Goal: Information Seeking & Learning: Learn about a topic

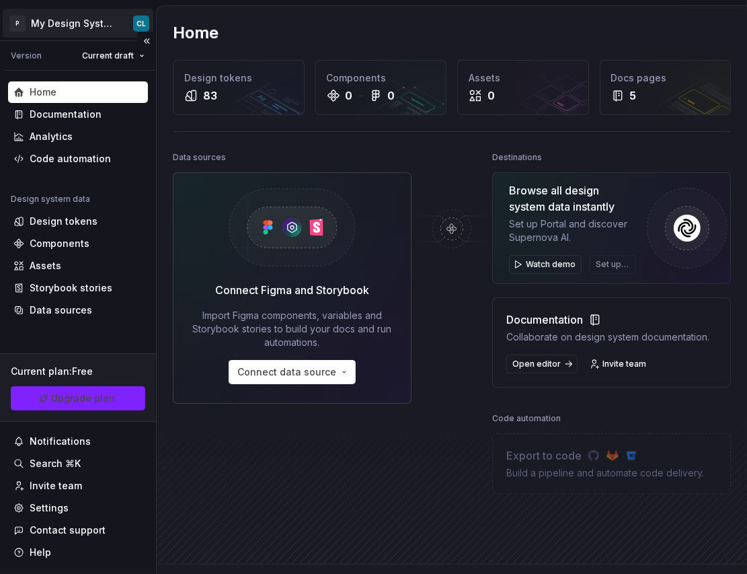
click at [100, 11] on html "P My Design System CL Version Current draft Home Documentation Analytics Code a…" at bounding box center [373, 287] width 747 height 574
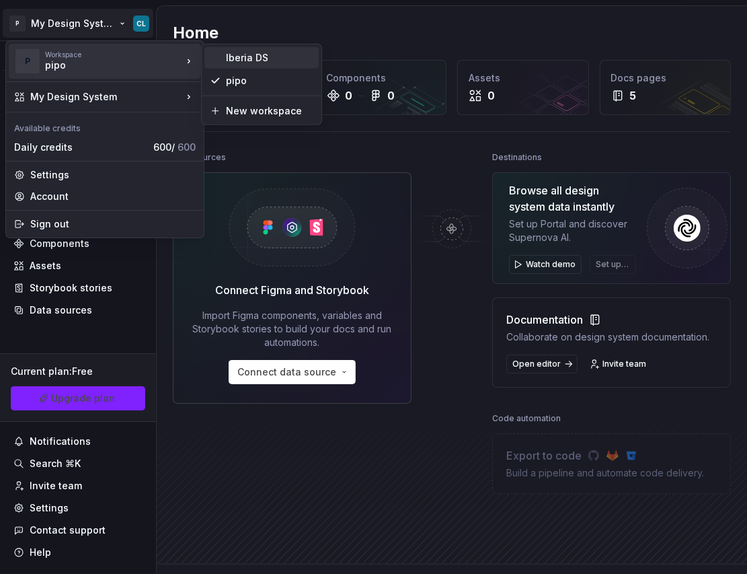
click at [272, 57] on div "Iberia DS" at bounding box center [269, 57] width 87 height 13
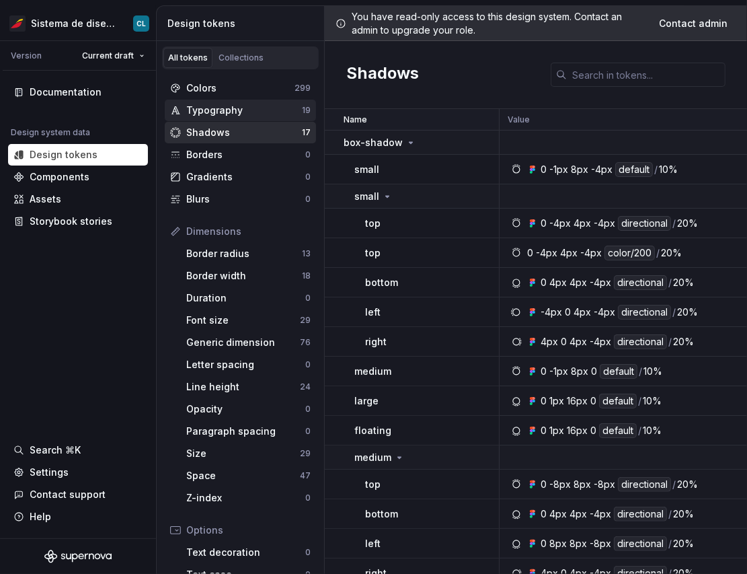
click at [220, 113] on div "Typography" at bounding box center [244, 110] width 116 height 13
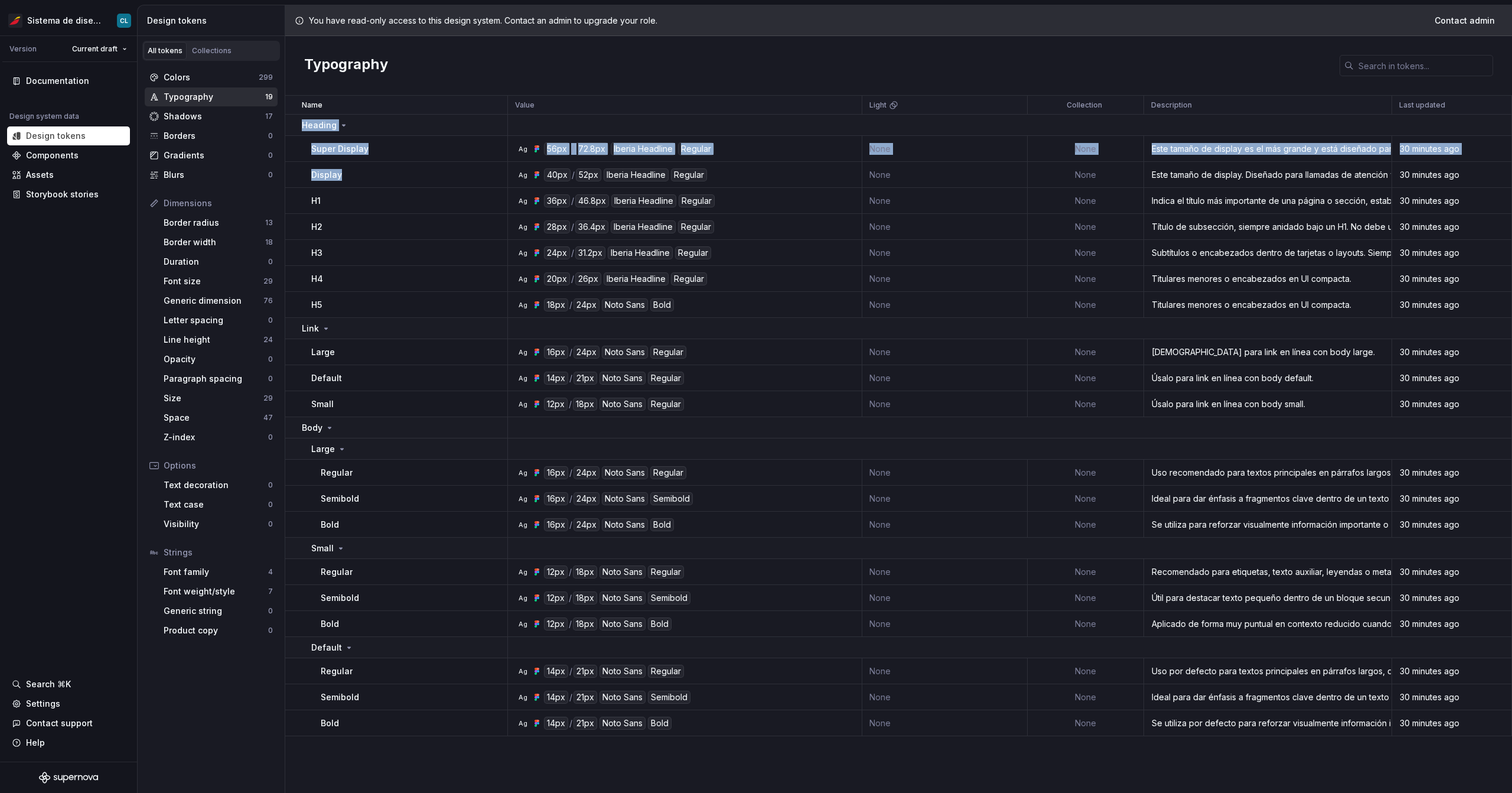
drag, startPoint x: 298, startPoint y: 128, endPoint x: 349, endPoint y: 179, distance: 72.1
click at [349, 179] on tbody "Heading Super Display Ag 56px / 72.8px Iberia Headline Regular None None Este t…" at bounding box center [898, 426] width 1227 height 622
click at [211, 114] on div "Shadows" at bounding box center [214, 116] width 102 height 11
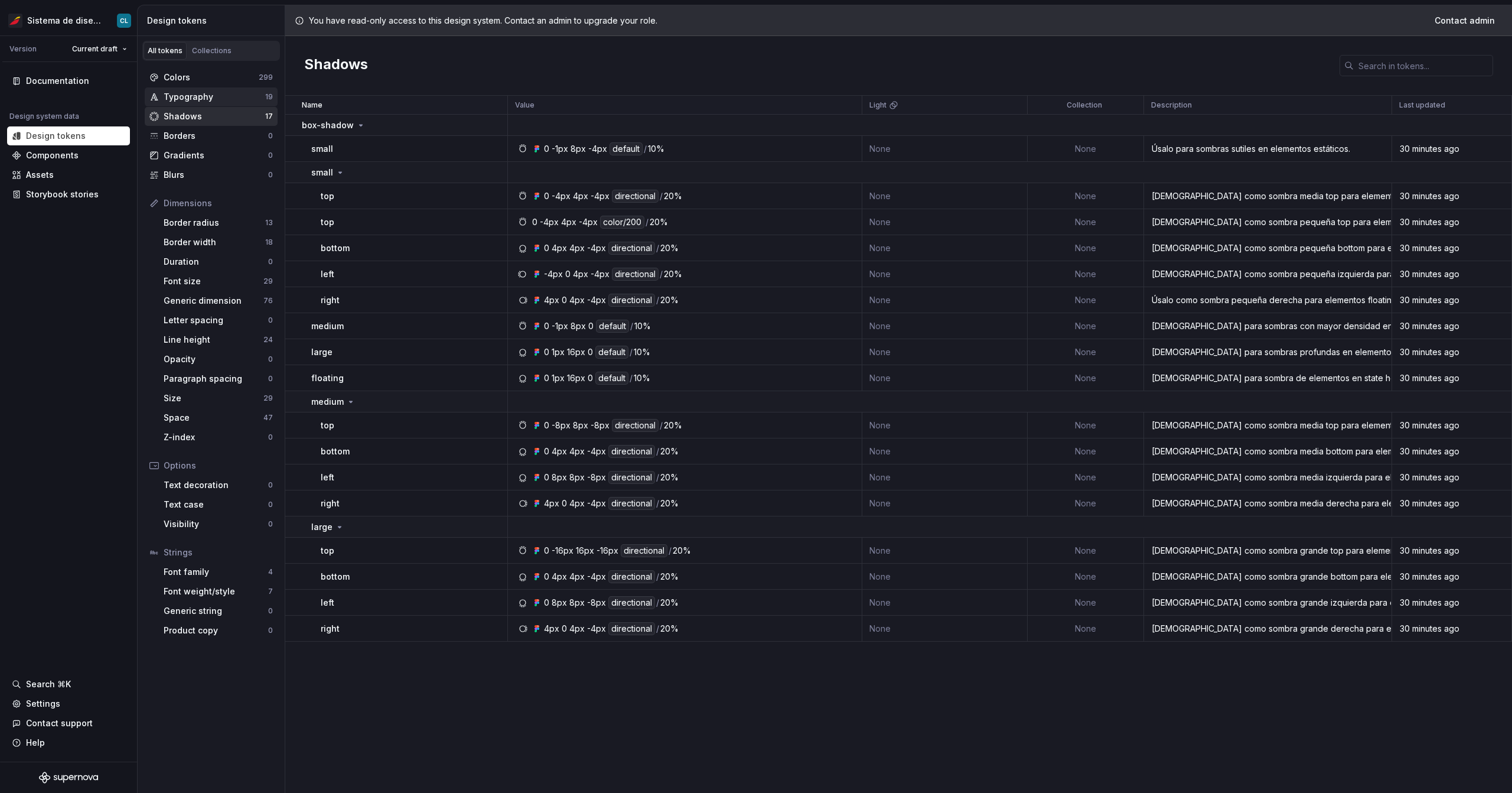
click at [204, 100] on div "Typography" at bounding box center [214, 97] width 102 height 11
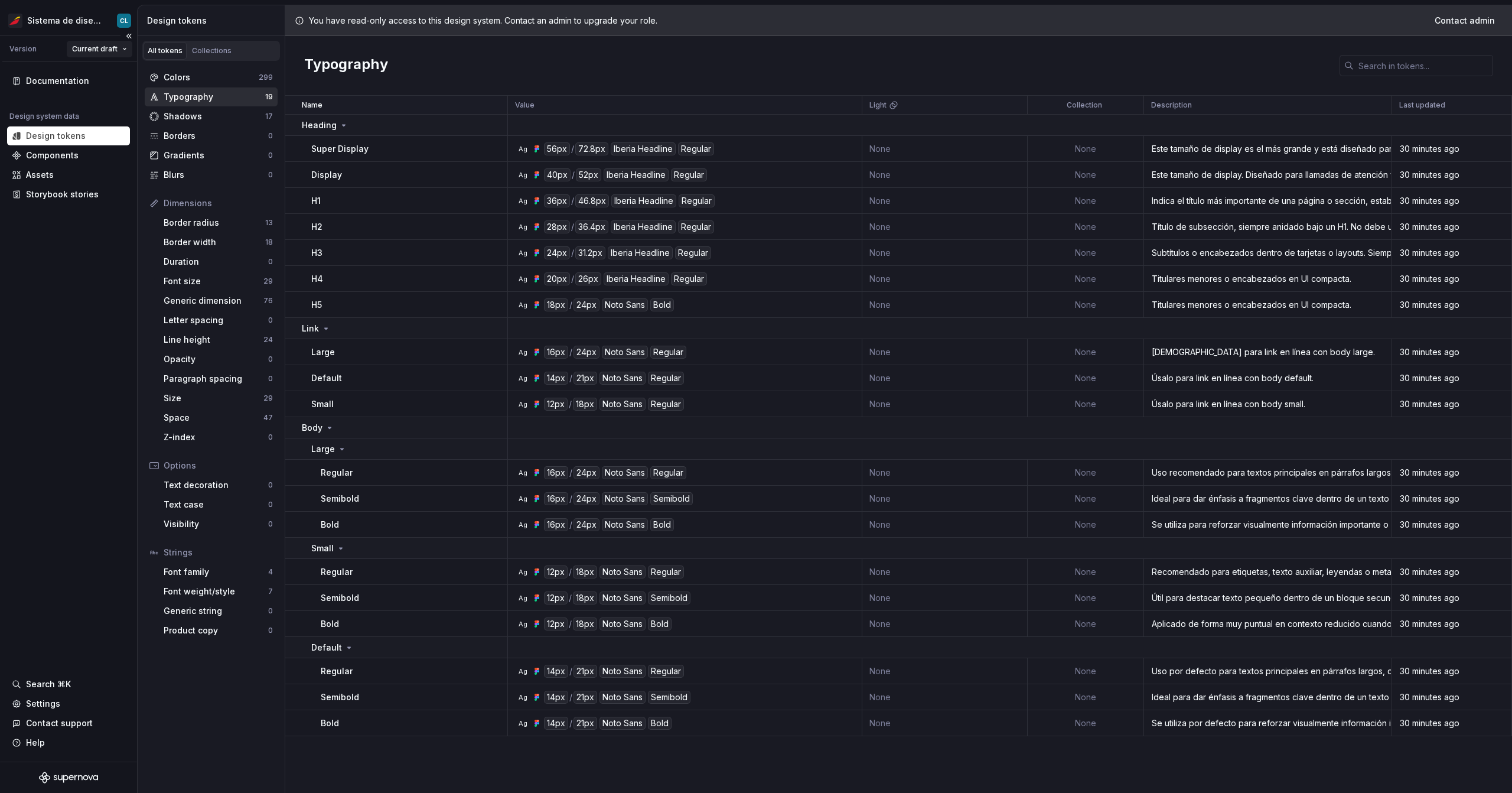
click at [88, 52] on html "Sistema de diseño Iberia CL Version Current draft Documentation Design system d…" at bounding box center [756, 396] width 1512 height 793
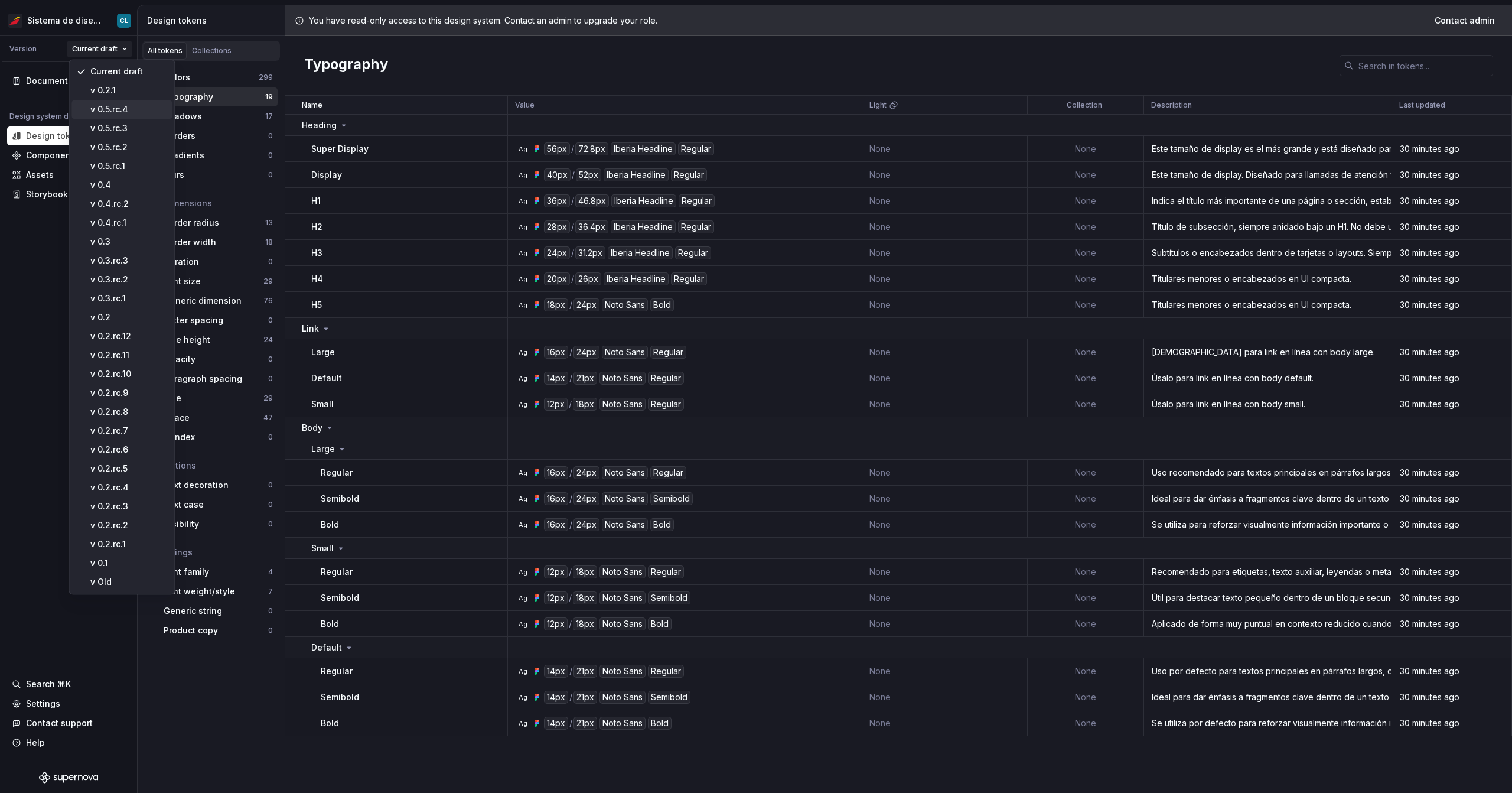
click at [125, 117] on div "v 0.5.rc.4" at bounding box center [121, 110] width 100 height 19
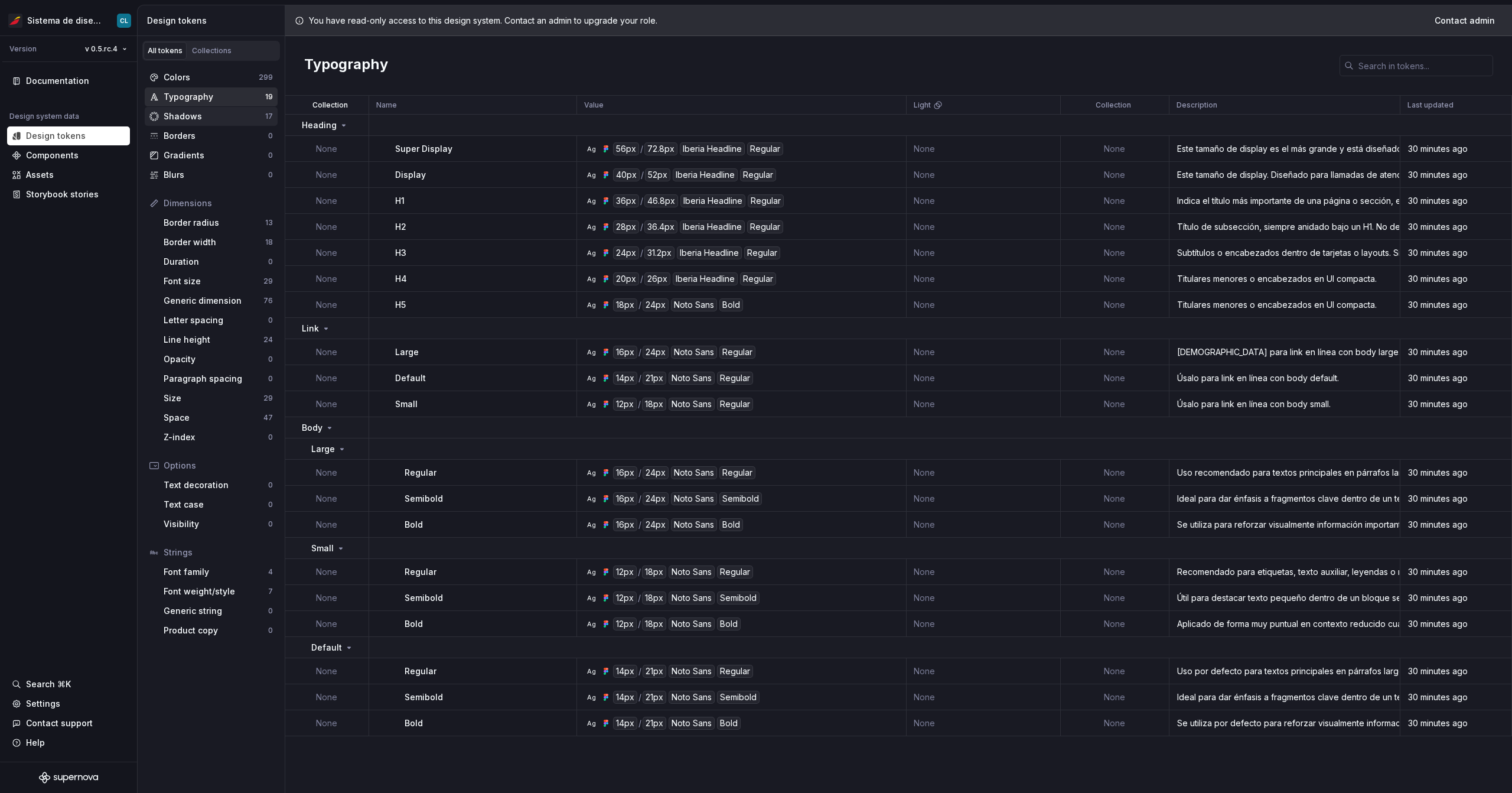
click at [200, 119] on div "Shadows" at bounding box center [214, 116] width 102 height 11
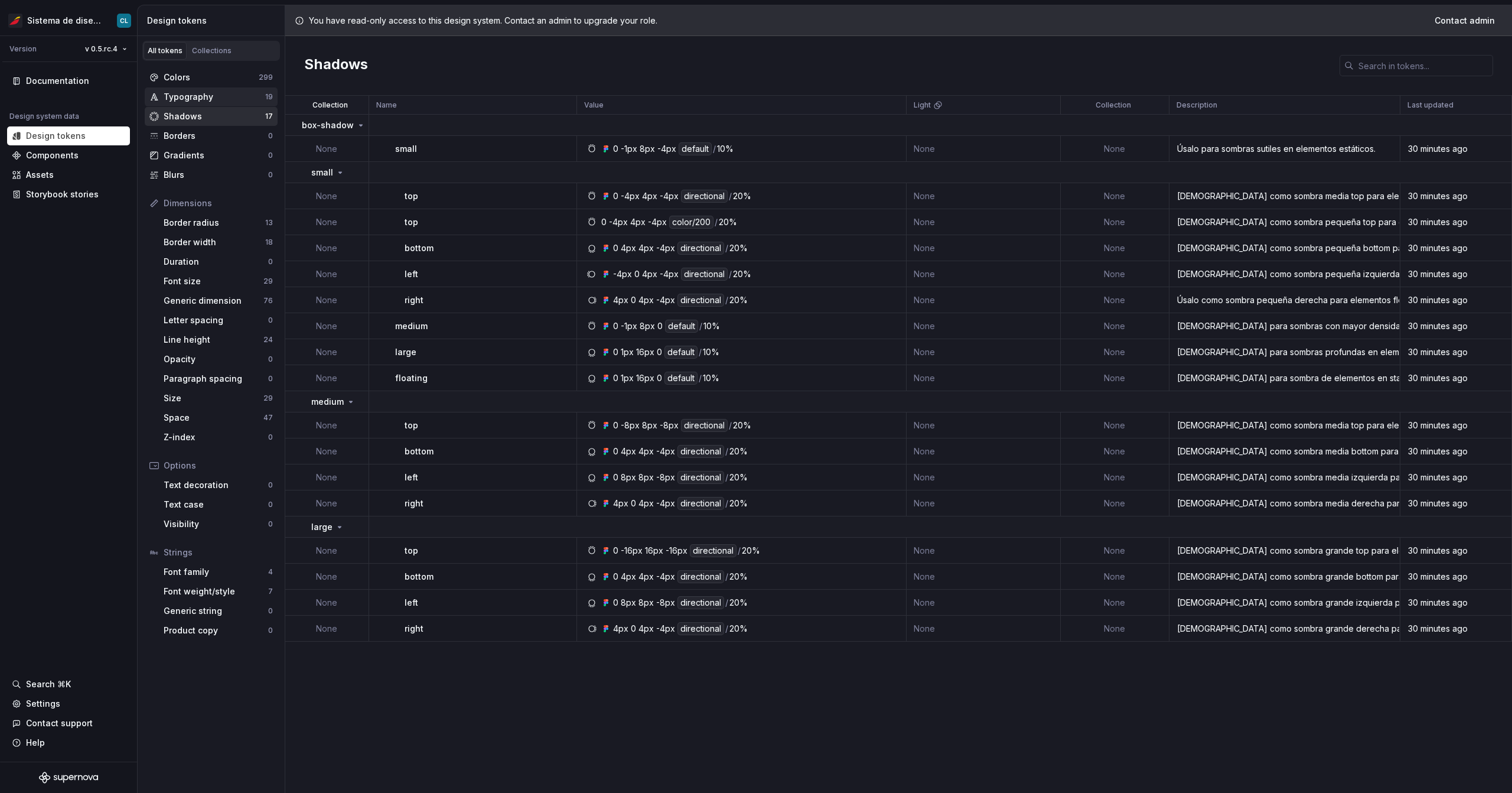
click at [214, 101] on div "Typography" at bounding box center [214, 97] width 102 height 11
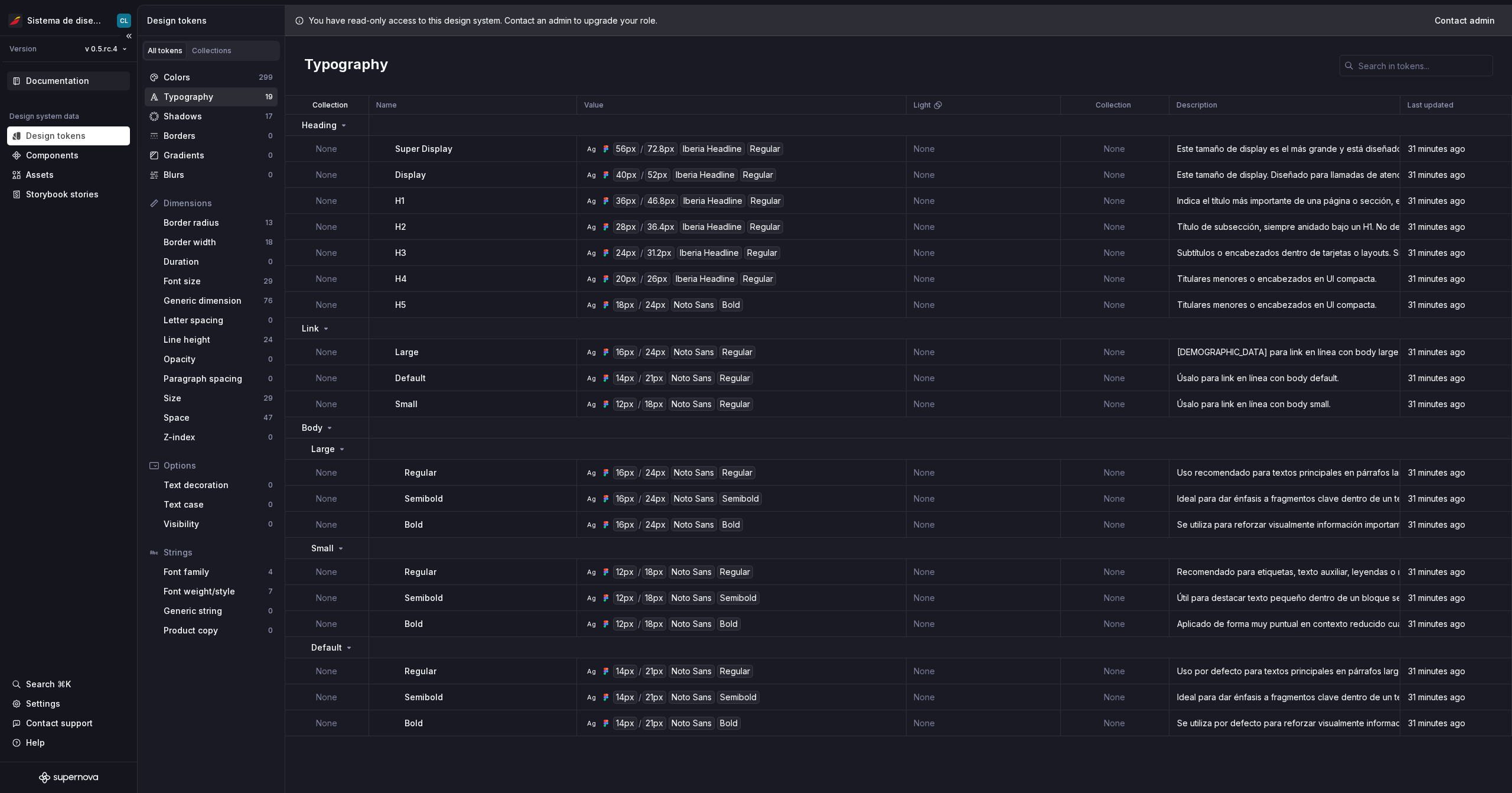
click at [68, 81] on div "Documentation" at bounding box center [58, 80] width 63 height 11
